Goal: Task Accomplishment & Management: Complete application form

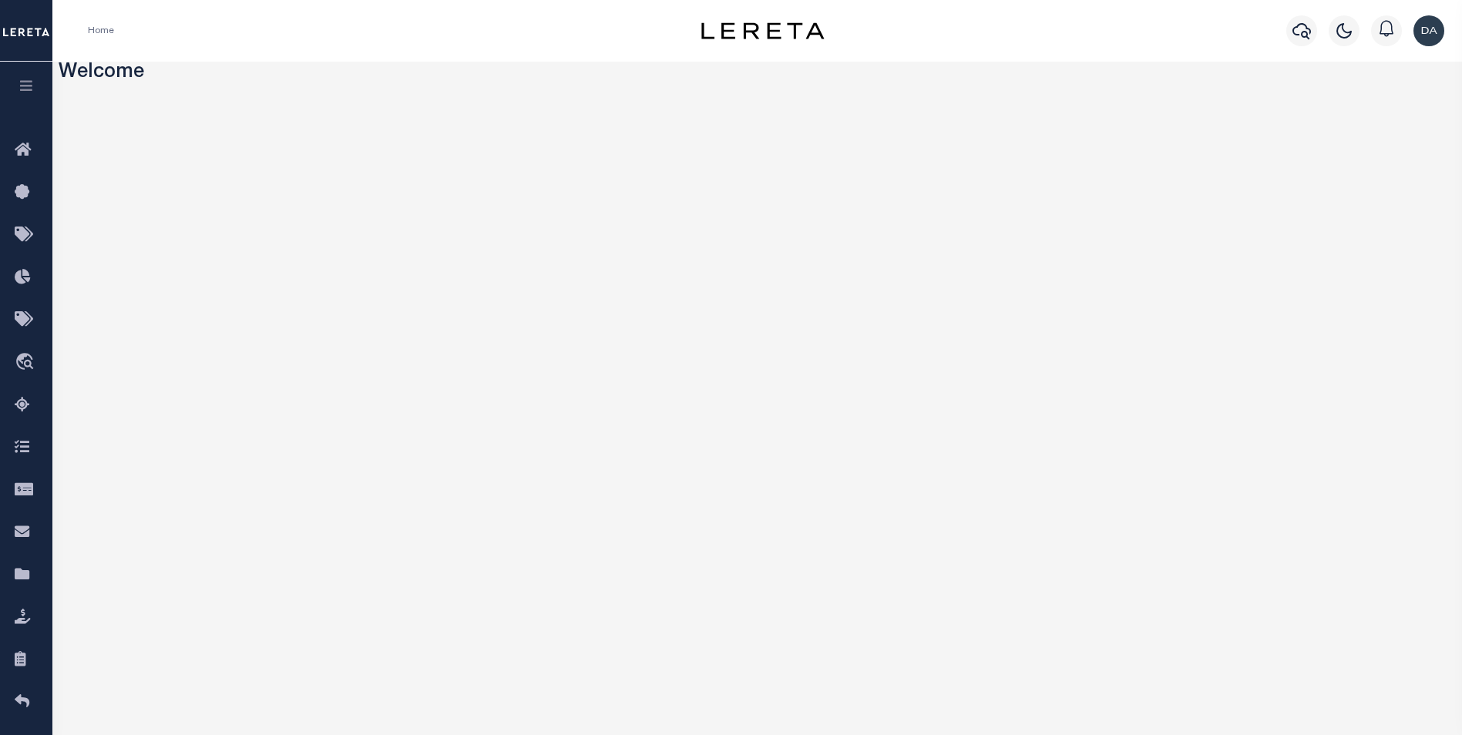
click at [21, 75] on button "button" at bounding box center [26, 88] width 52 height 52
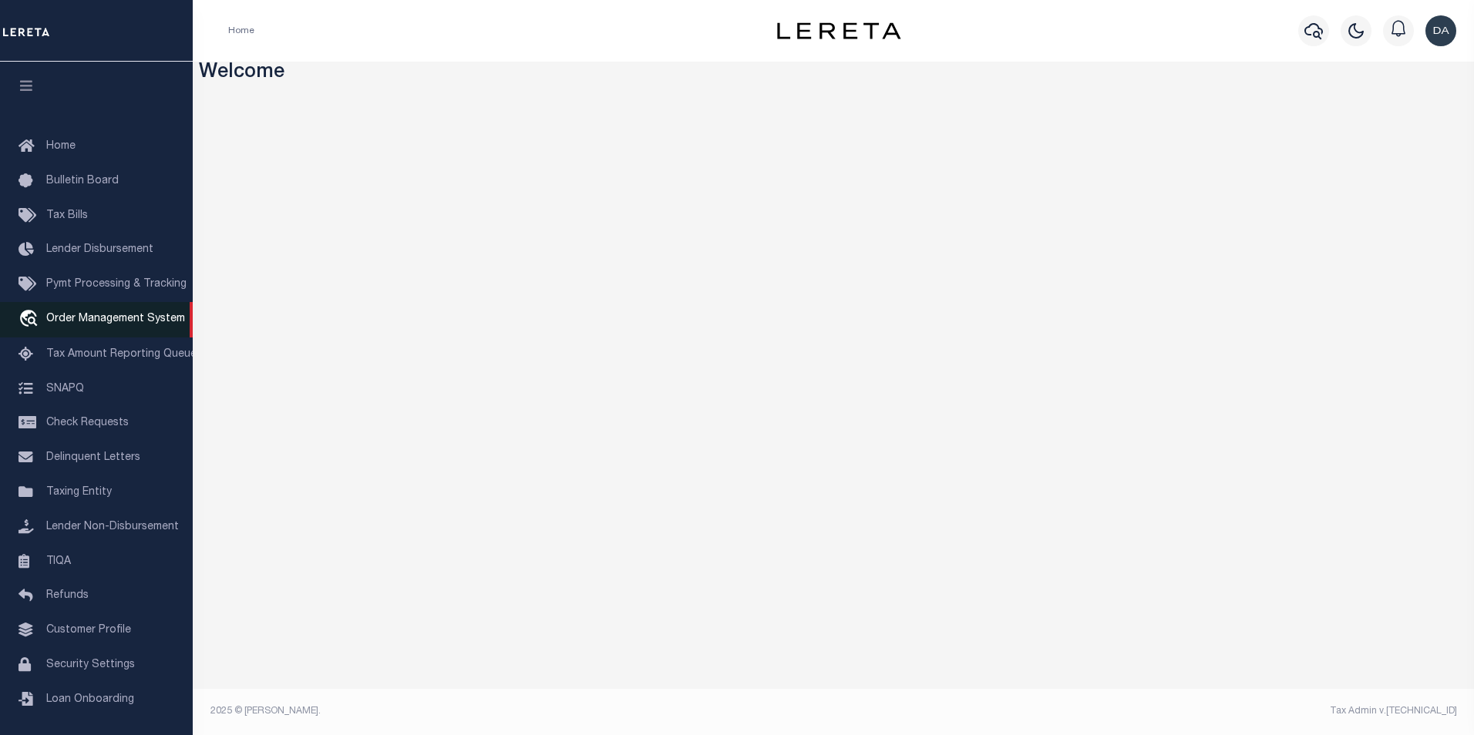
click at [113, 324] on span "Order Management System" at bounding box center [115, 319] width 139 height 11
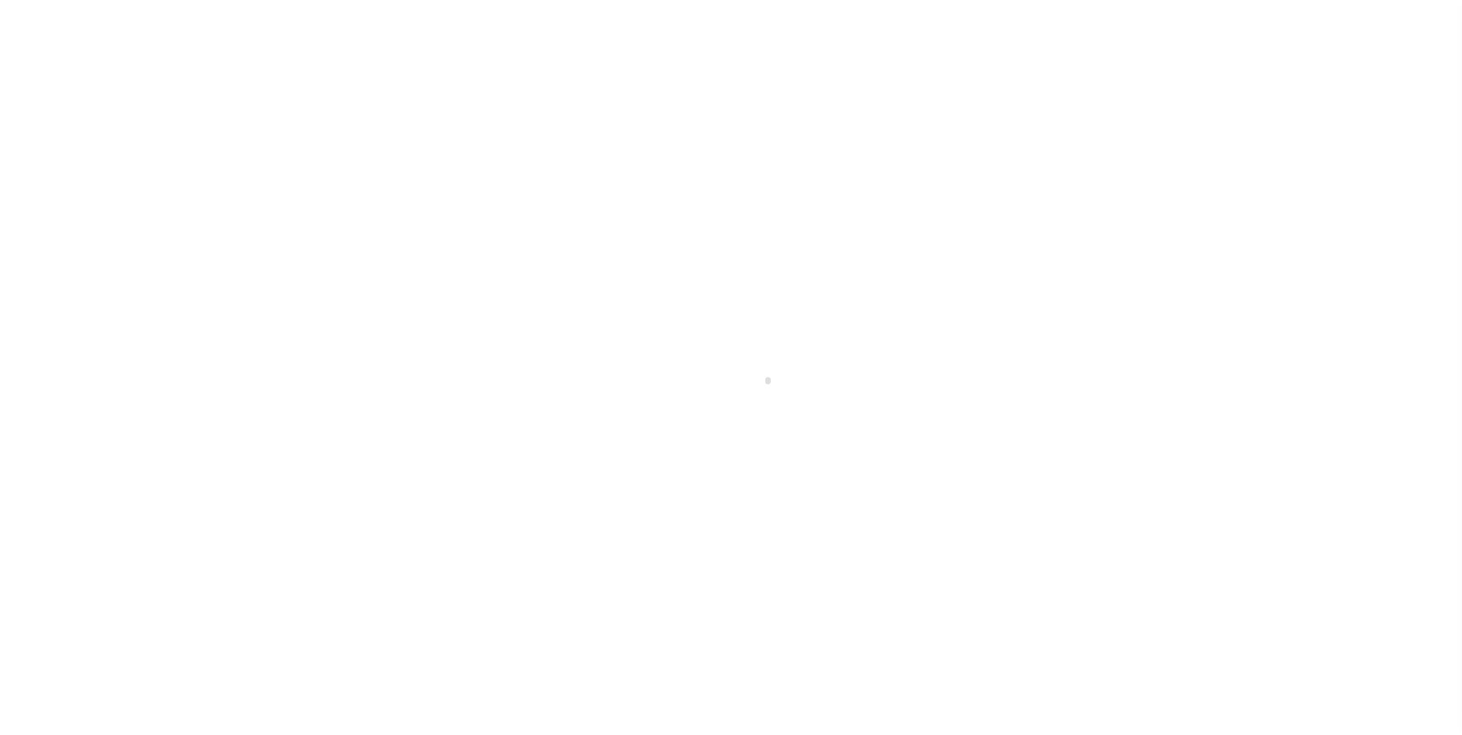
scroll to position [15, 0]
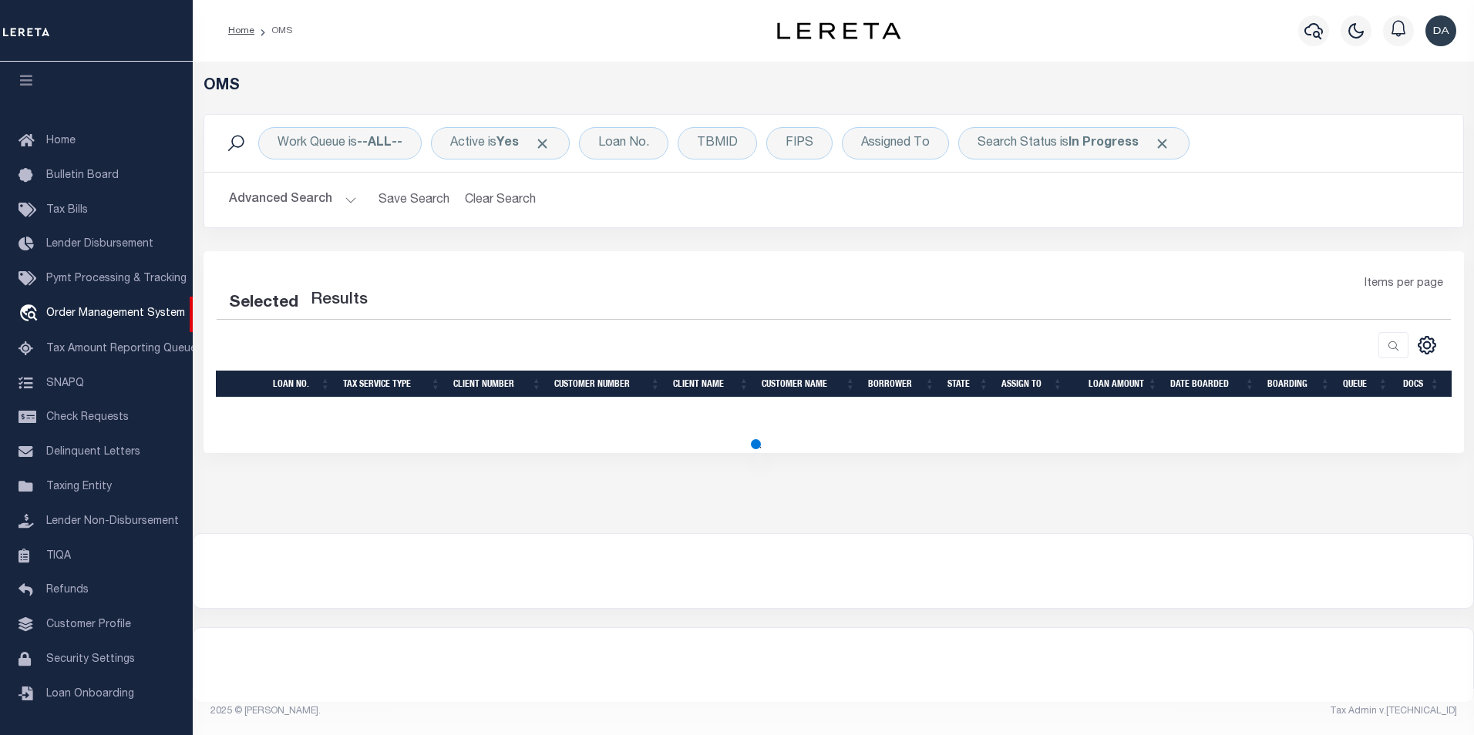
select select "200"
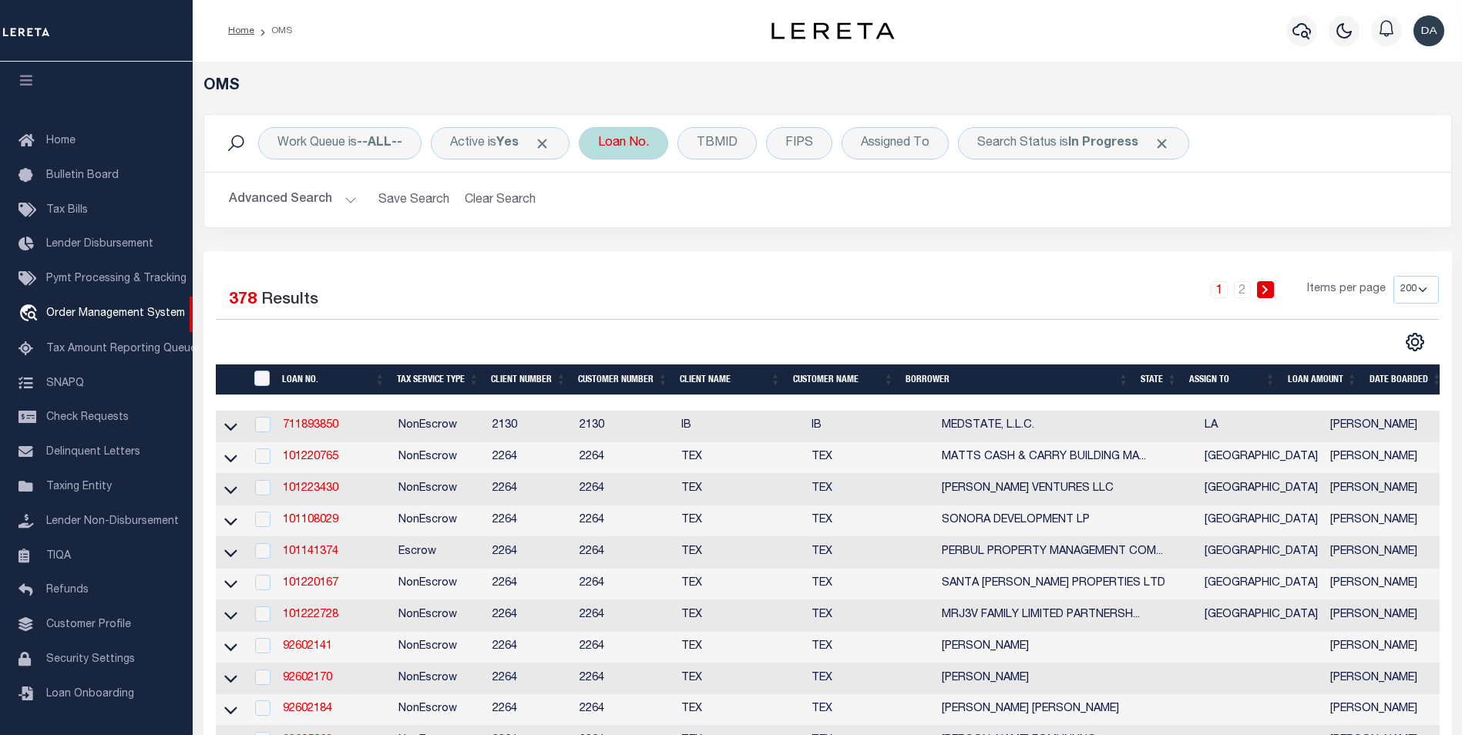
click at [614, 153] on div "Loan No." at bounding box center [623, 143] width 89 height 32
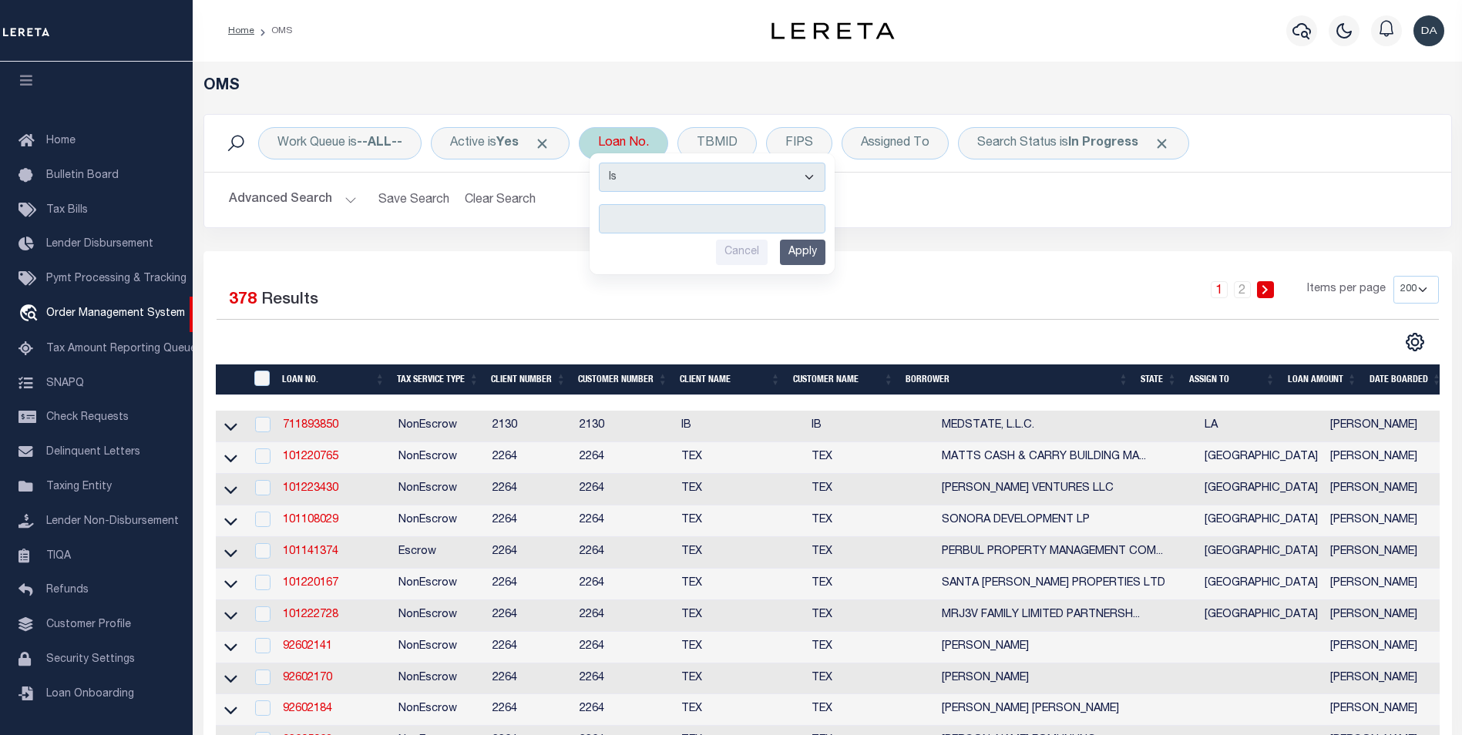
click at [627, 175] on select "Is Contains" at bounding box center [712, 177] width 227 height 29
select select "c"
click at [604, 163] on select "Is Contains" at bounding box center [712, 177] width 227 height 29
click at [650, 222] on input "text" at bounding box center [712, 218] width 227 height 29
type input "dg"
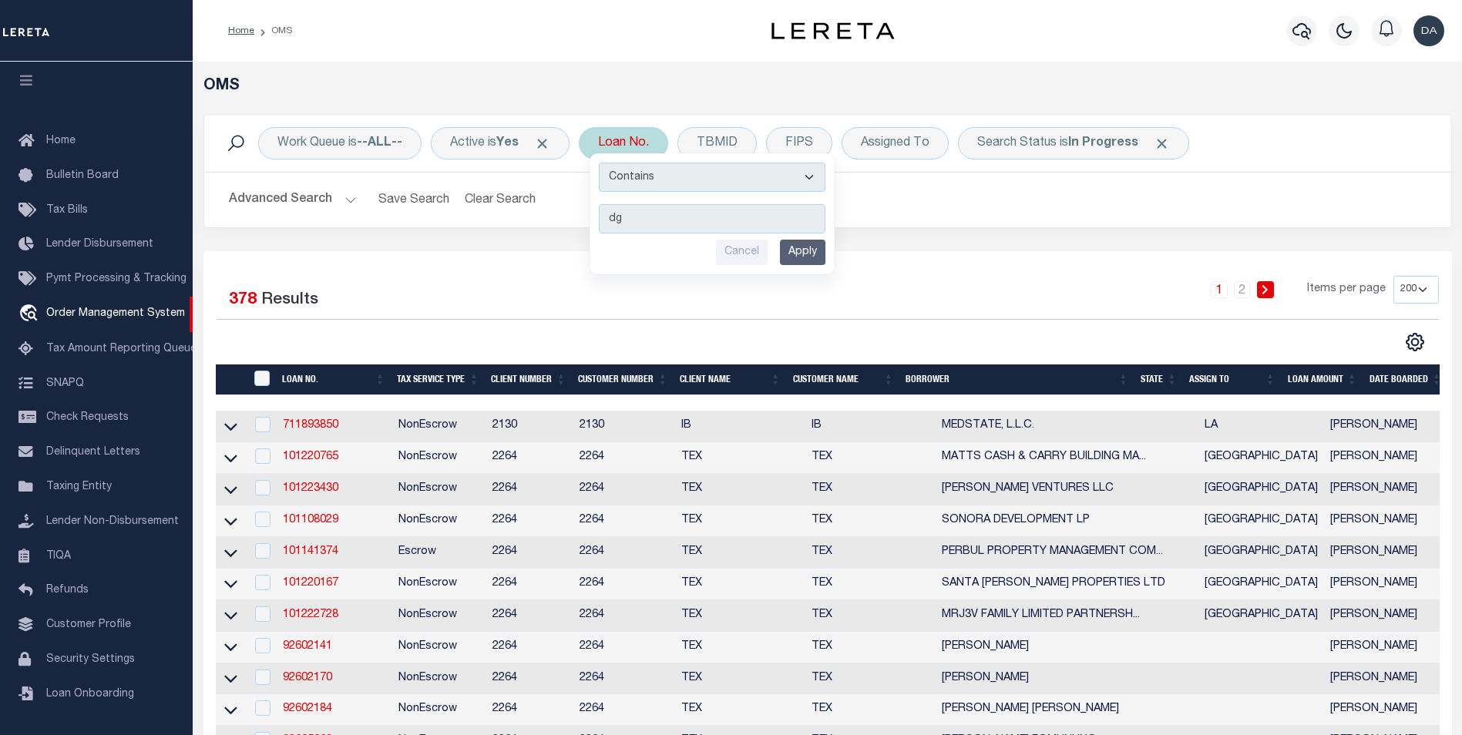
click at [815, 257] on input "Apply" at bounding box center [802, 252] width 45 height 25
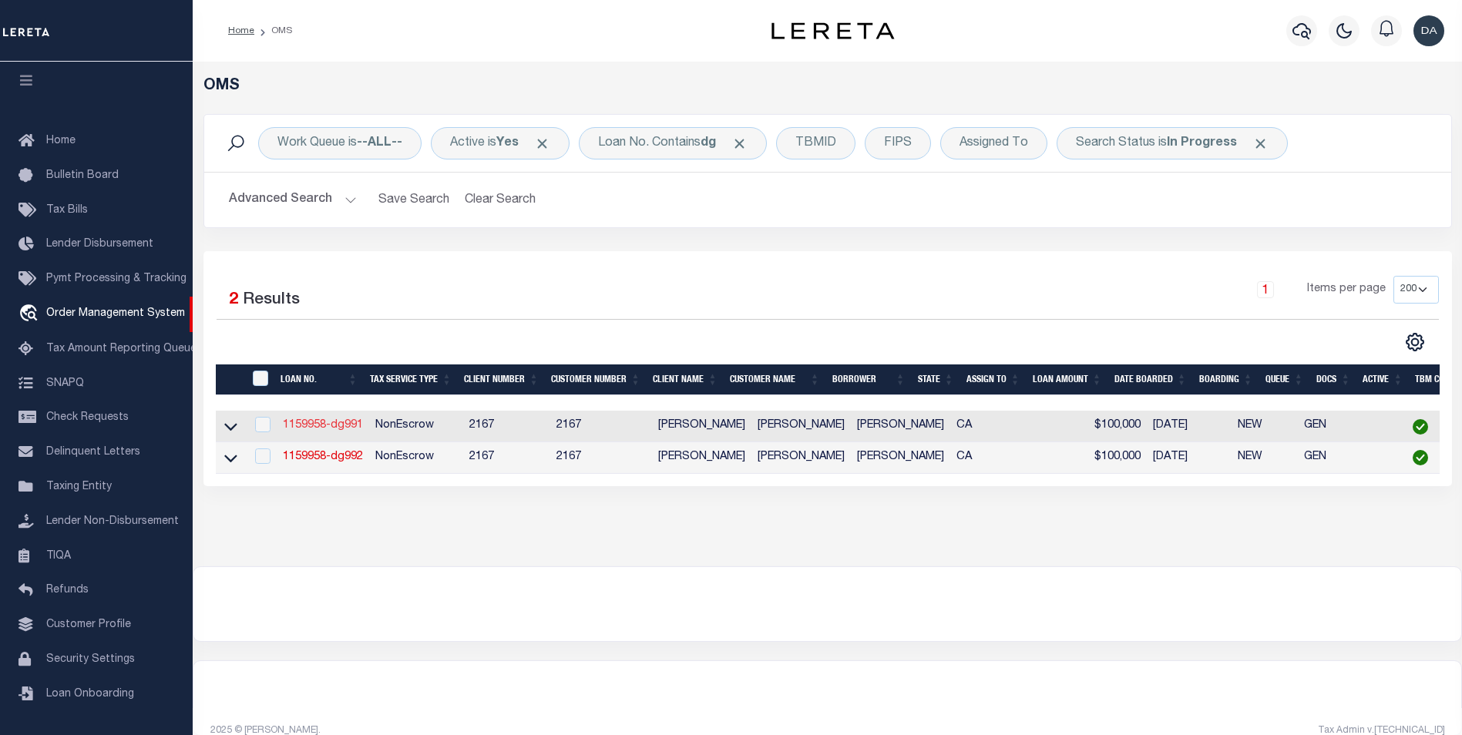
click at [315, 428] on link "1159958-dg991" at bounding box center [323, 425] width 80 height 11
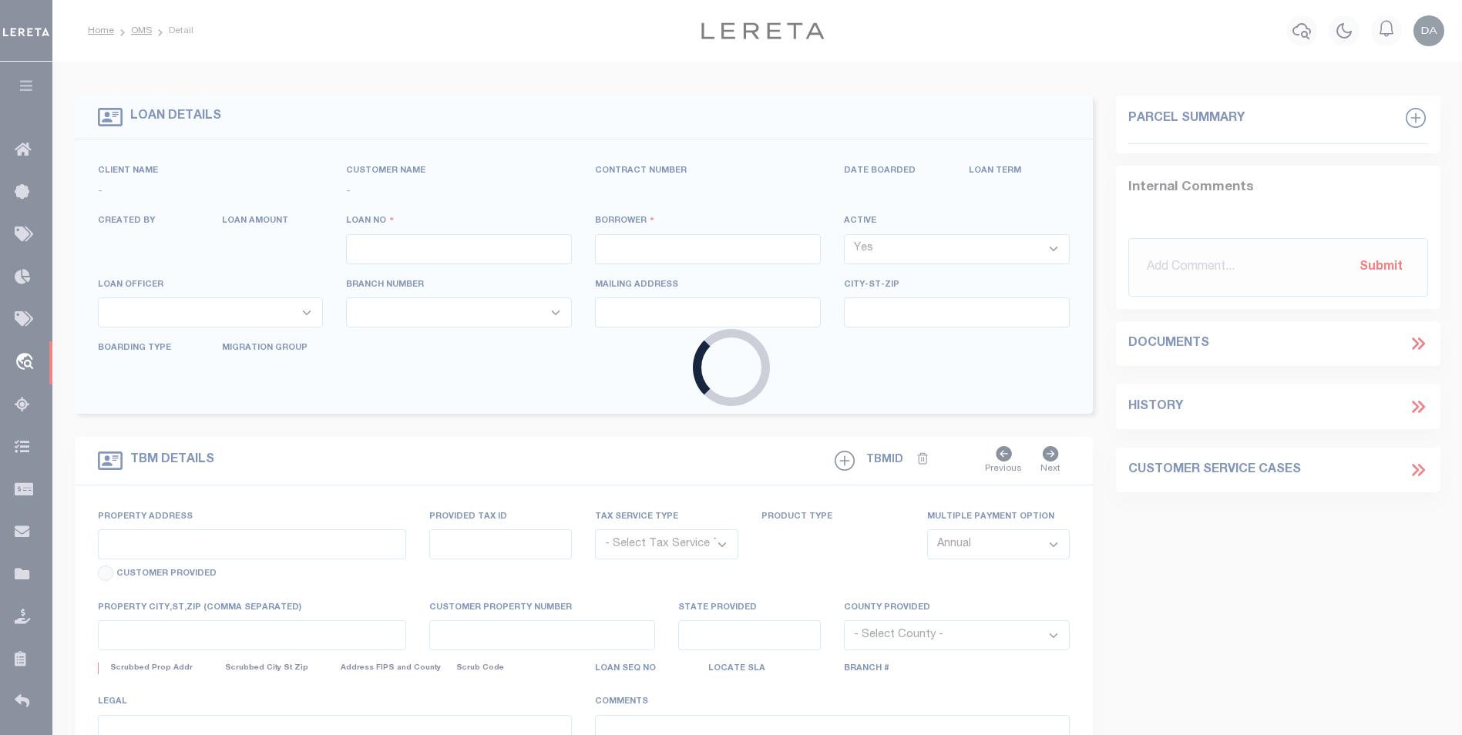
type input "1159958-dg991"
type input "[PERSON_NAME]"
select select
type input "91007"
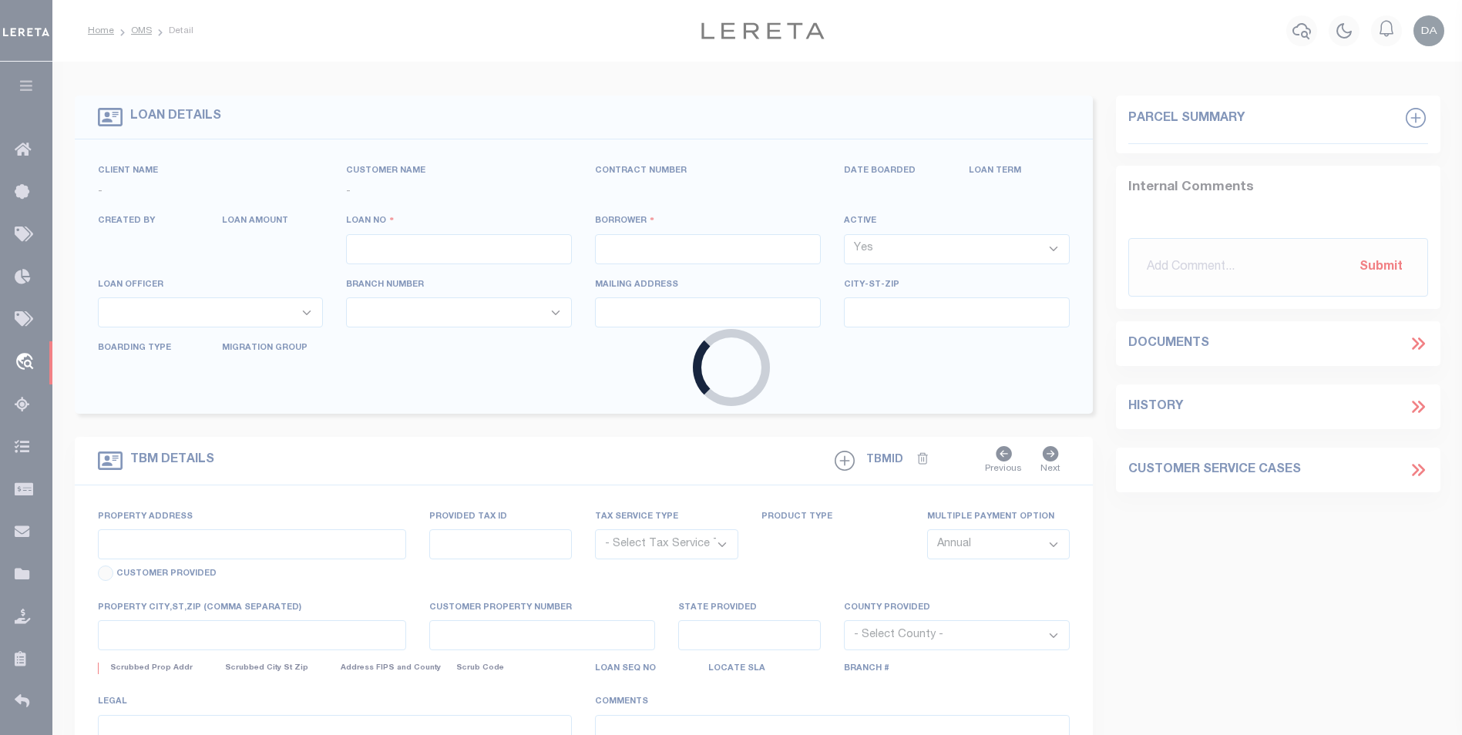
type input "[DATE]"
select select "10"
select select "NonEscrow"
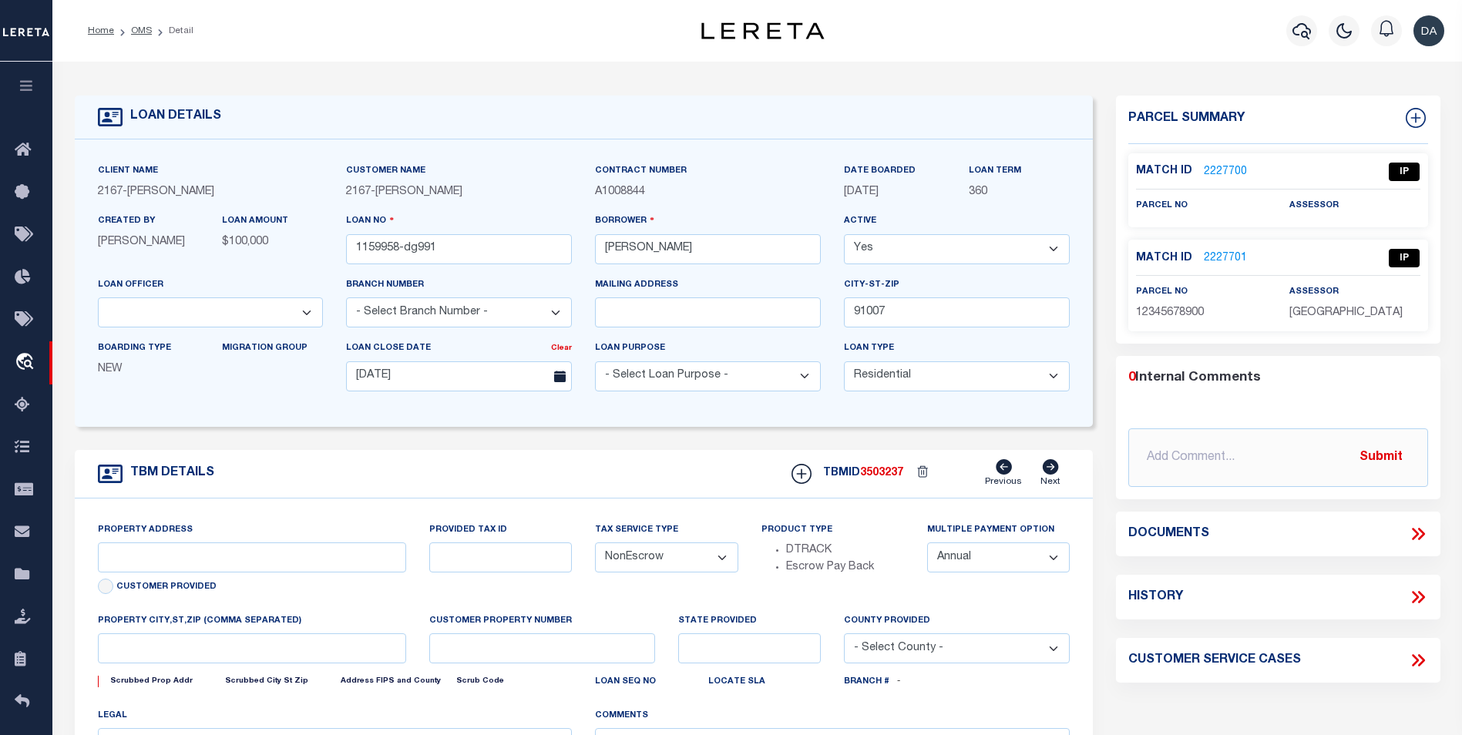
type input "[STREET_ADDRESS]"
select select
type input "ARCADIA CA 91007"
type input "CA"
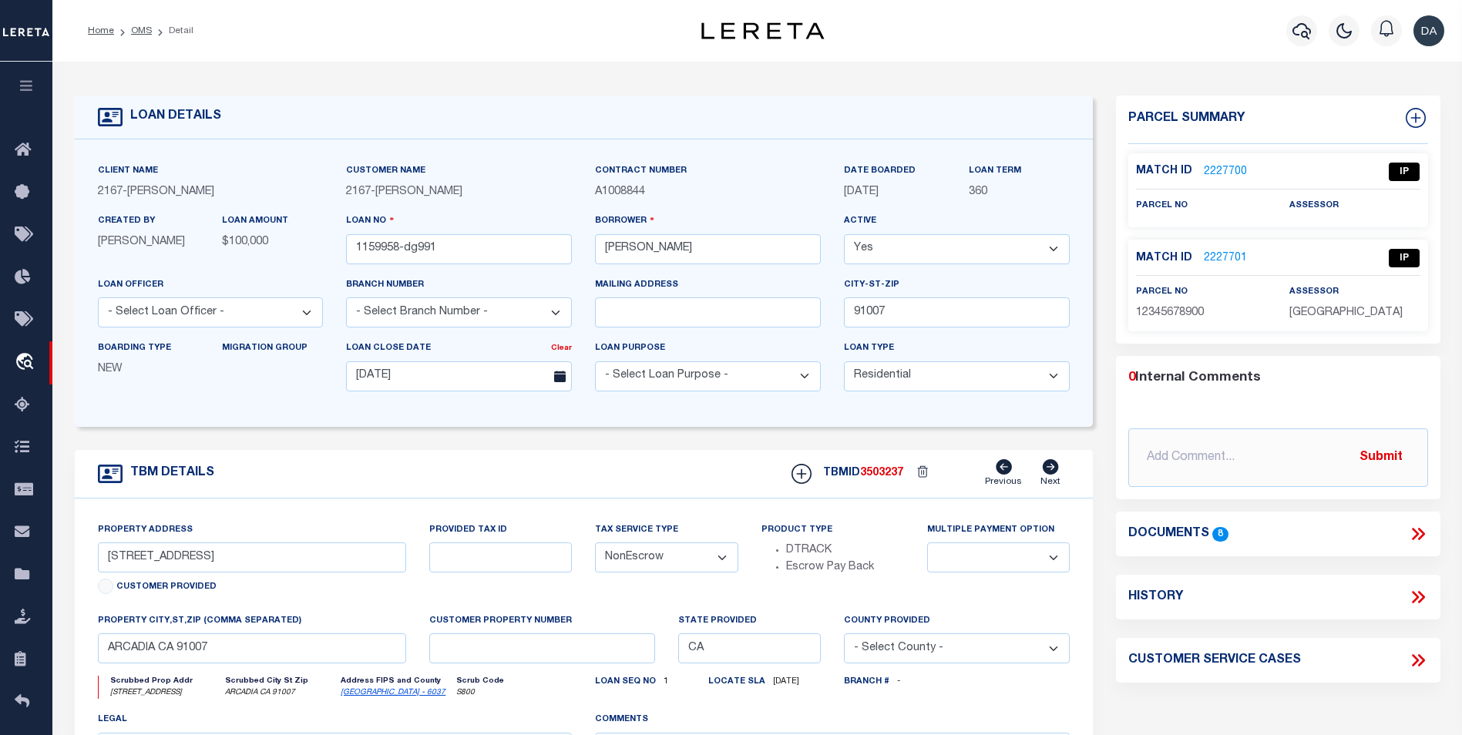
click at [1416, 536] on icon at bounding box center [1415, 535] width 7 height 12
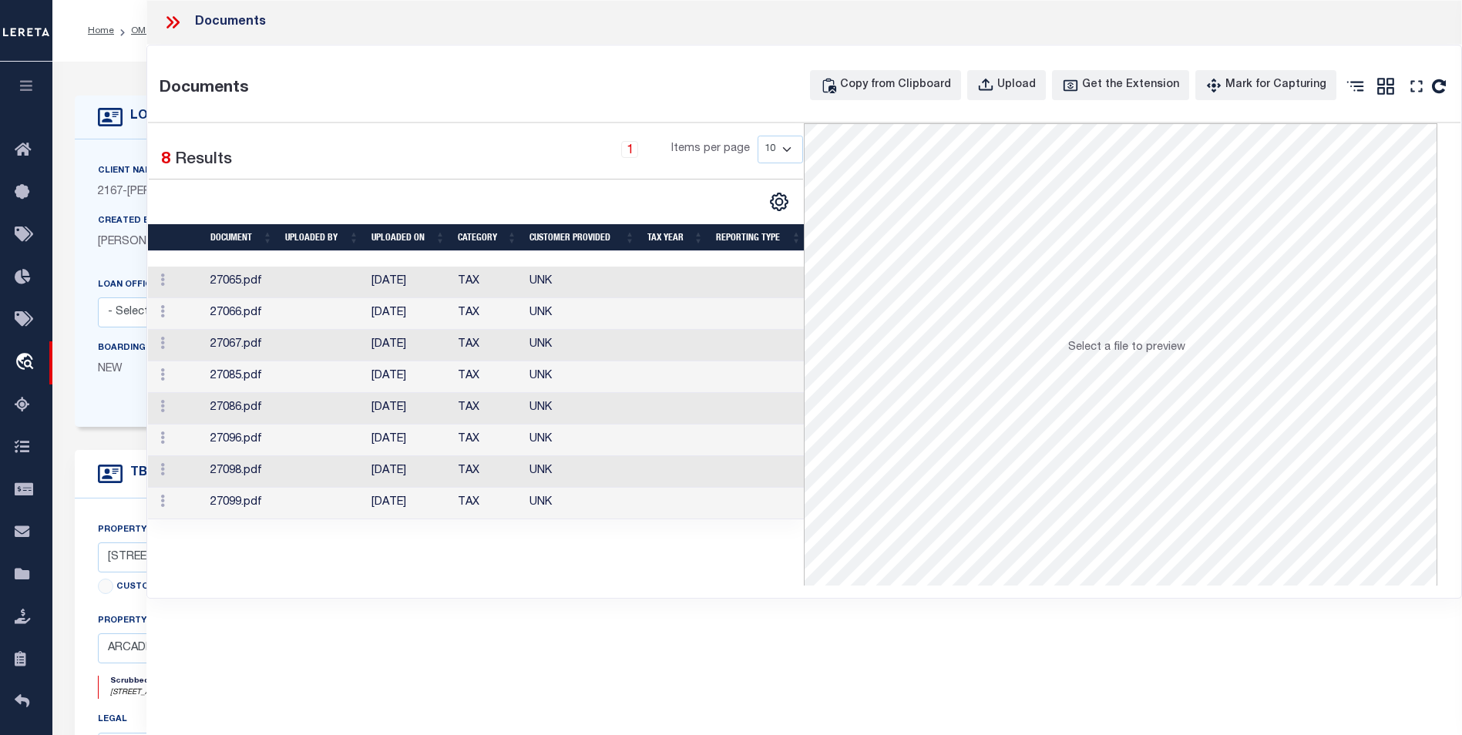
click at [264, 604] on div "Documents Documents Copy from Clipboard Upload Get the Extension Mark for Captu…" at bounding box center [804, 346] width 1316 height 693
click at [1036, 80] on div "Upload" at bounding box center [1017, 85] width 39 height 17
select select
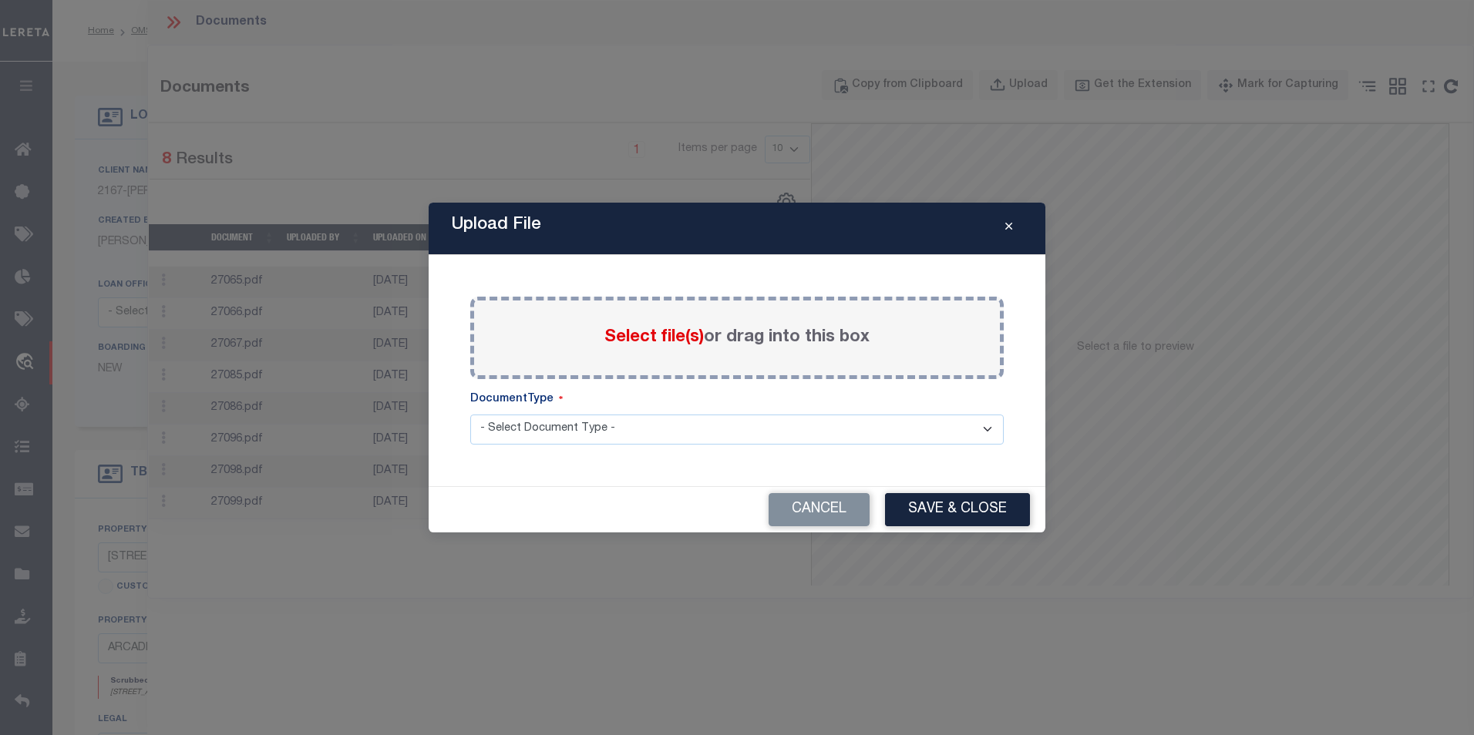
click at [1015, 231] on button "Close" at bounding box center [1008, 229] width 27 height 19
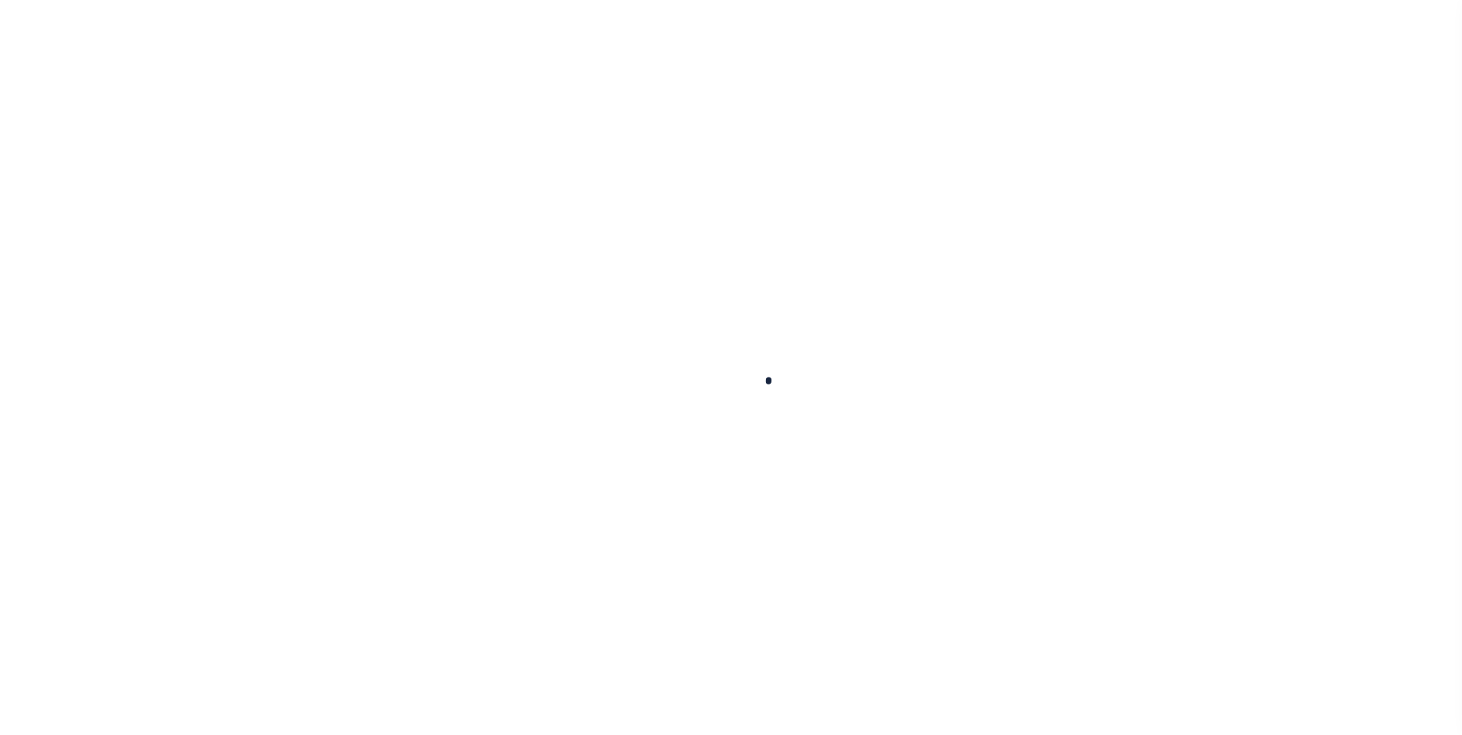
type input "1159958-dg991"
type input "[PERSON_NAME]"
select select
type input "91007"
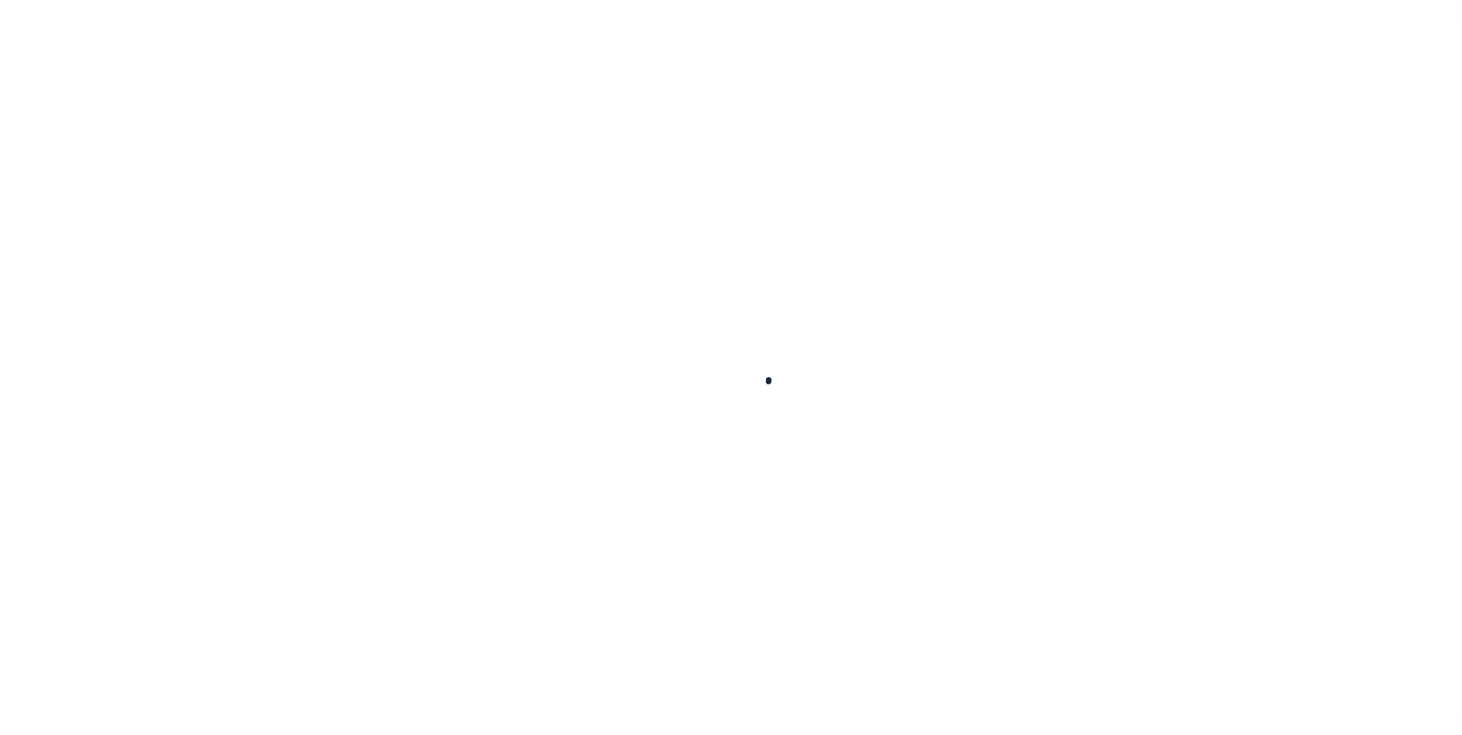
type input "[DATE]"
select select "10"
select select "NonEscrow"
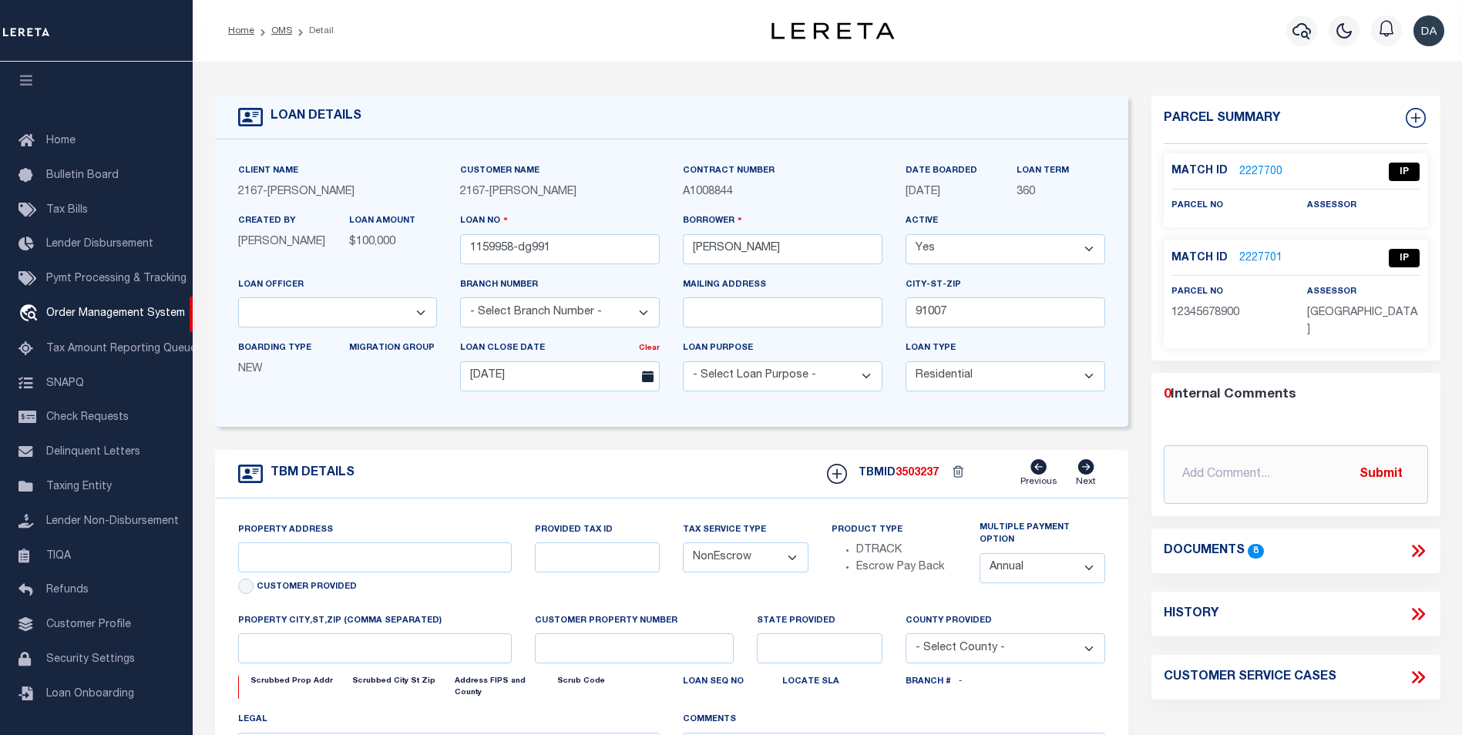
type input "[STREET_ADDRESS]"
select select
type input "ARCADIA CA 91007"
type input "CA"
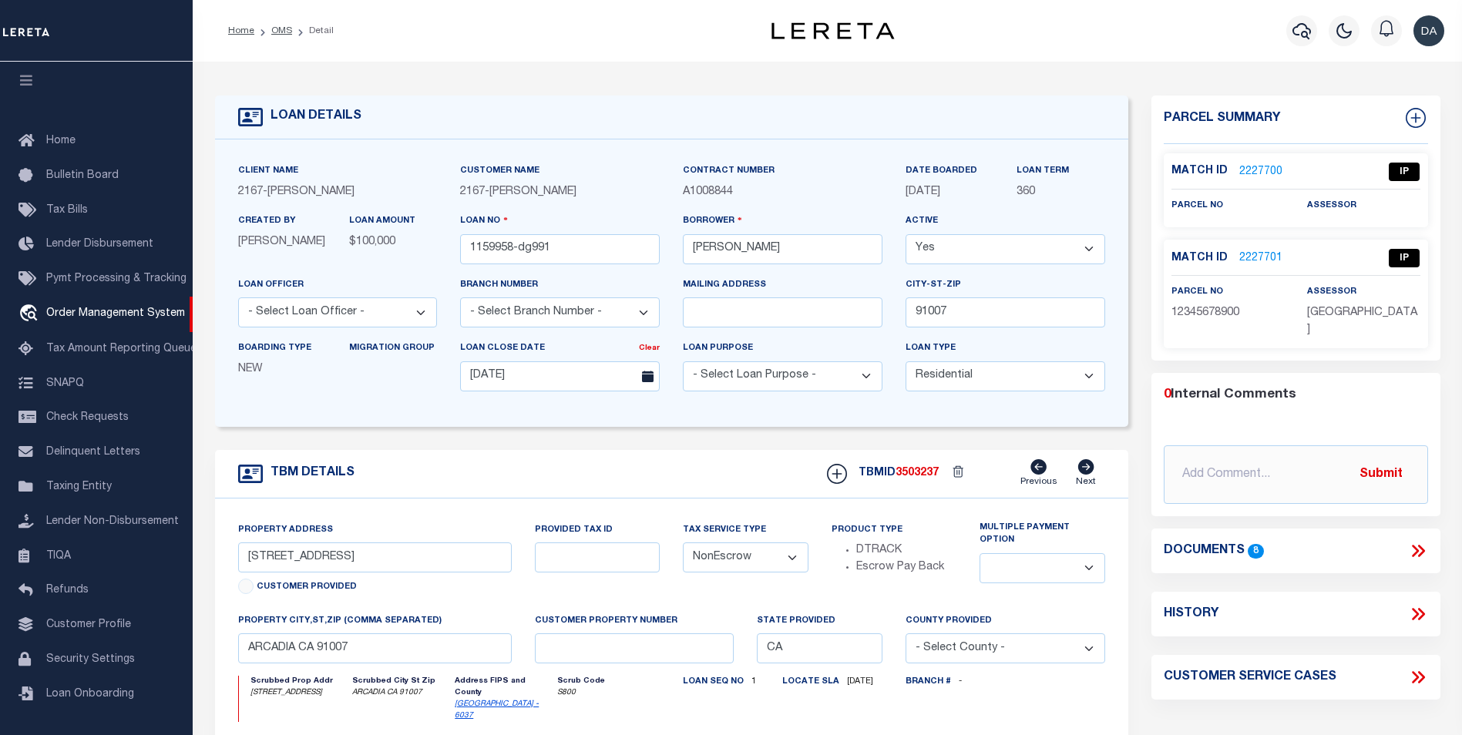
click at [1416, 545] on icon at bounding box center [1415, 551] width 7 height 12
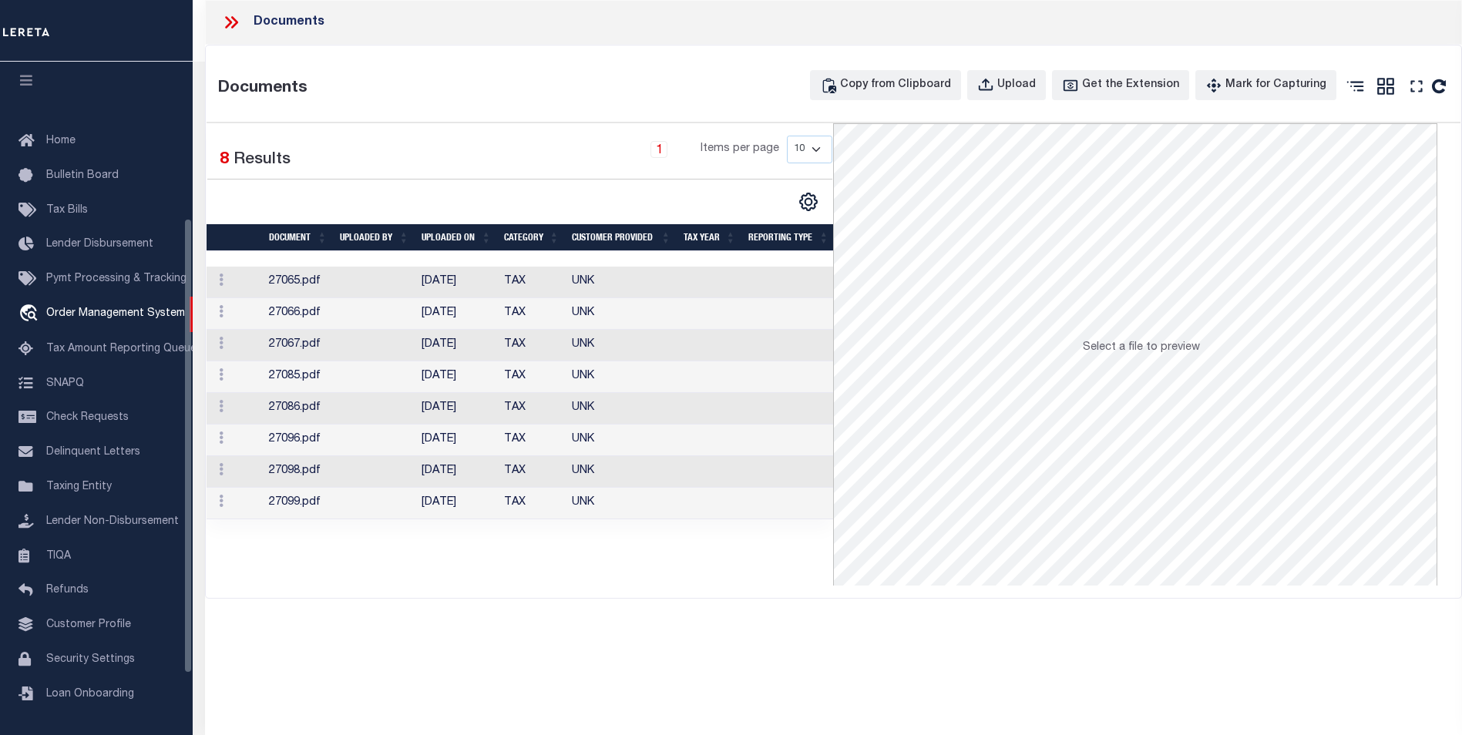
click at [266, 618] on div "Documents Documents Copy from Clipboard Upload Get the Extension Mark for Captu…" at bounding box center [833, 346] width 1257 height 693
click at [1036, 86] on div "Upload" at bounding box center [1017, 85] width 39 height 17
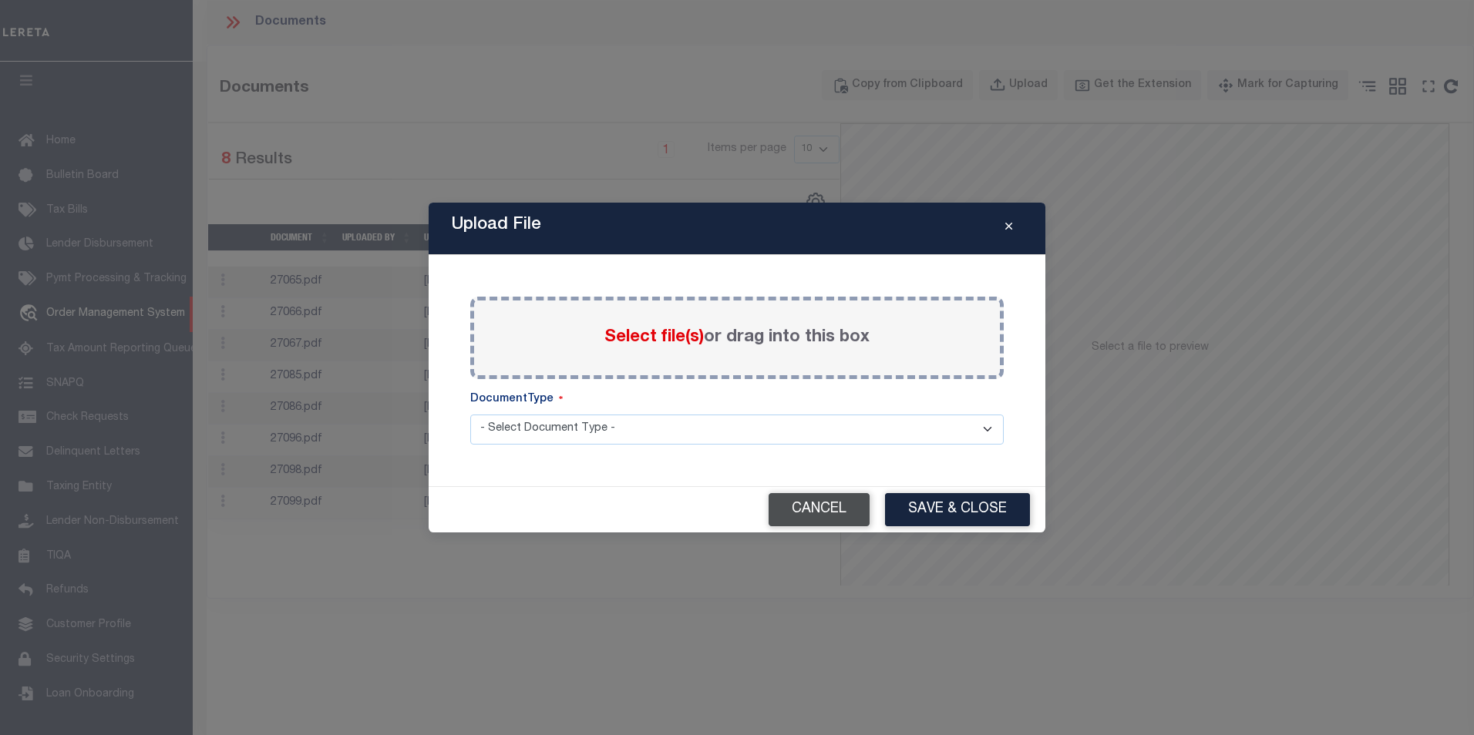
click at [841, 509] on button "Cancel" at bounding box center [819, 509] width 101 height 33
